Goal: Entertainment & Leisure: Consume media (video, audio)

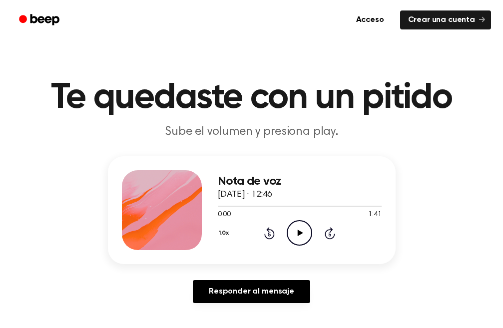
click at [301, 236] on icon "Play Audio" at bounding box center [299, 232] width 25 height 25
click at [413, 243] on div "Nota de voz 7 de septiembre de 2025 · 12:46 1:41 1:41 Su navegador no soporta e…" at bounding box center [251, 233] width 479 height 155
click at [297, 235] on icon "Play Audio" at bounding box center [299, 232] width 25 height 25
click at [302, 232] on icon "Play Audio" at bounding box center [299, 232] width 25 height 25
click at [302, 237] on icon "Play Audio" at bounding box center [299, 232] width 25 height 25
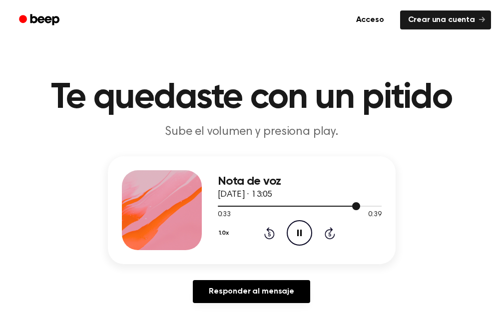
click at [326, 205] on div at bounding box center [300, 206] width 164 height 8
click at [302, 237] on icon "Play Audio" at bounding box center [299, 232] width 25 height 25
click at [295, 234] on icon "Play Audio" at bounding box center [299, 232] width 25 height 25
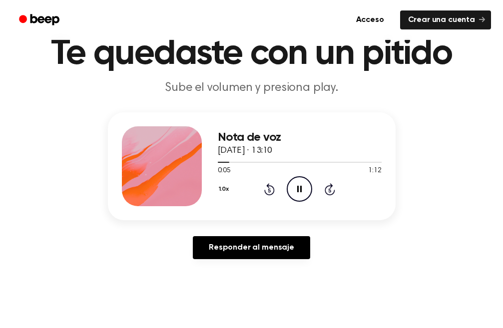
scroll to position [50, 0]
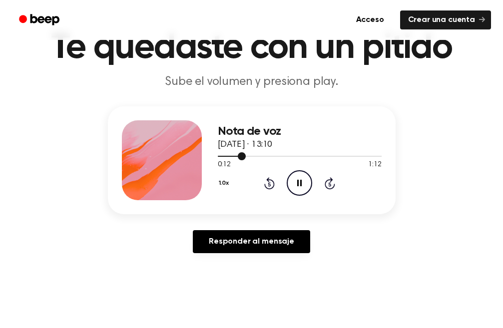
drag, startPoint x: 235, startPoint y: 156, endPoint x: 218, endPoint y: 158, distance: 17.2
click at [218, 158] on div at bounding box center [300, 156] width 164 height 8
click at [299, 183] on icon "Pause Audio" at bounding box center [299, 182] width 25 height 25
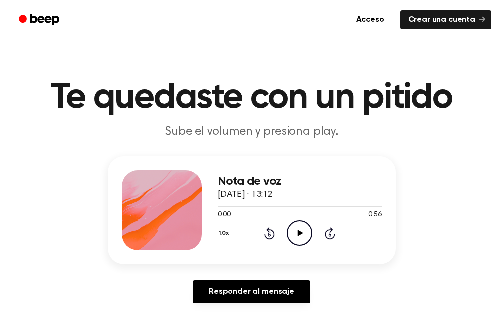
click at [300, 233] on icon at bounding box center [300, 233] width 5 height 6
click at [365, 205] on div at bounding box center [300, 206] width 164 height 8
click at [297, 231] on icon "Play Audio" at bounding box center [299, 232] width 25 height 25
